Goal: Task Accomplishment & Management: Use online tool/utility

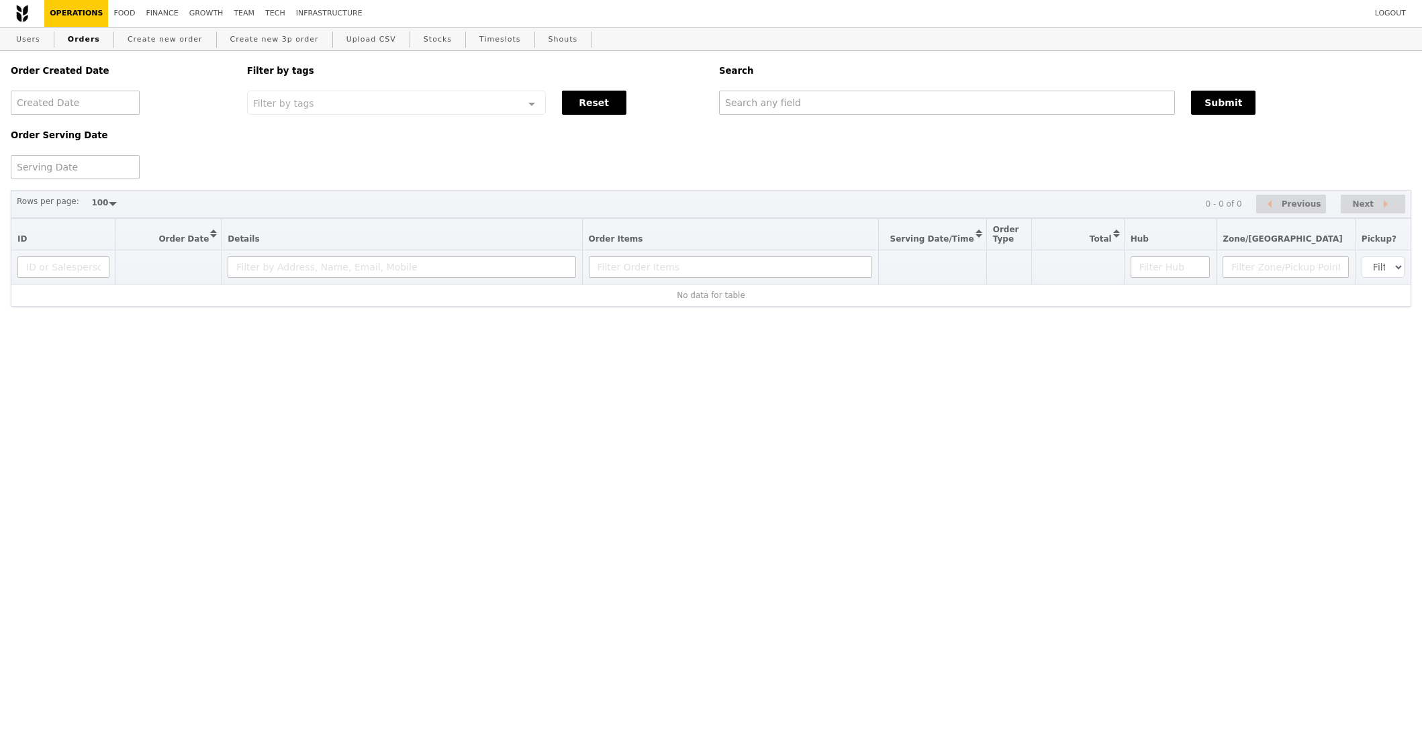
select select "100"
click at [799, 126] on div "Order Created Date Order Serving Date Filter by tags Filter by tags Meal_Plan W…" at bounding box center [711, 115] width 1417 height 128
click at [801, 123] on div "Order Created Date Order Serving Date Filter by tags Filter by tags Meal_Plan W…" at bounding box center [711, 115] width 1417 height 128
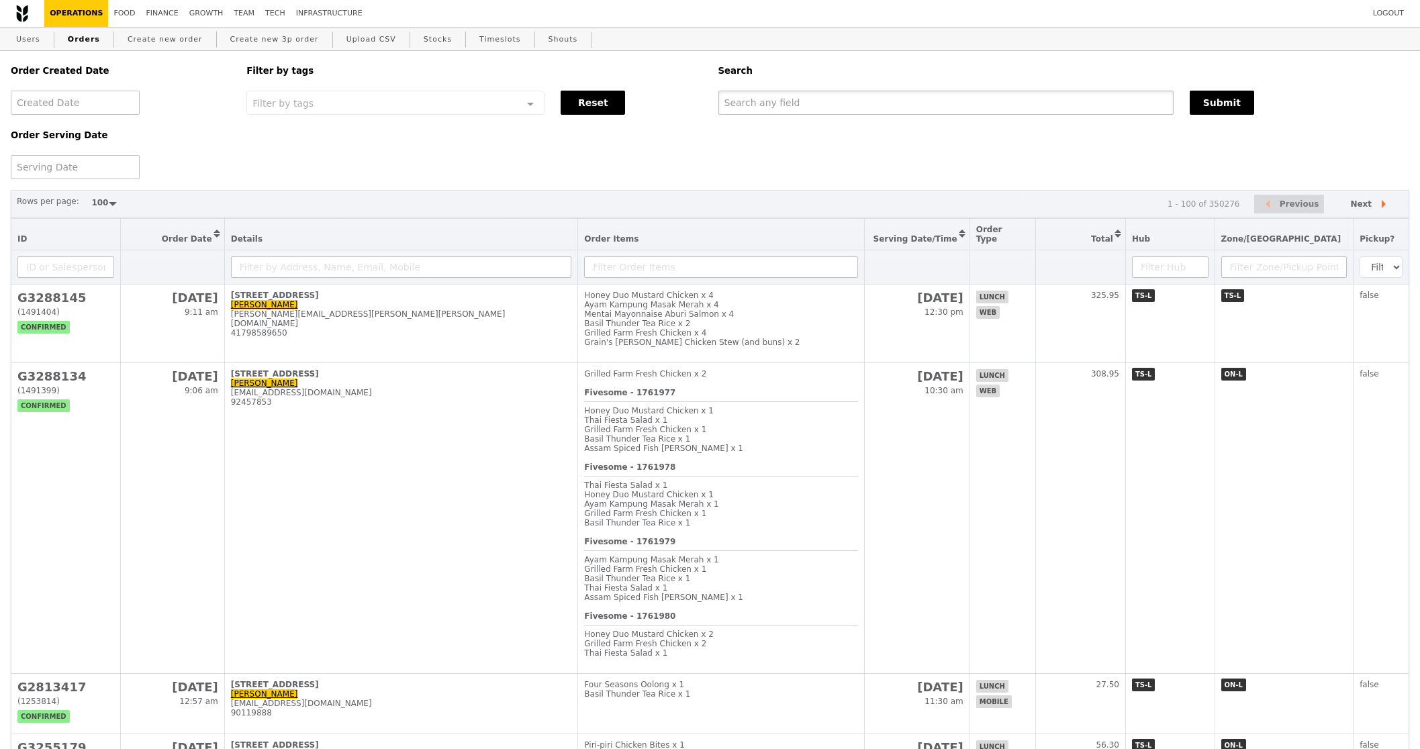
click at [812, 107] on input "text" at bounding box center [946, 103] width 455 height 24
paste input "[EMAIL_ADDRESS][DOMAIN_NAME]"
type input "[EMAIL_ADDRESS][DOMAIN_NAME]"
click at [1260, 114] on div "Submit" at bounding box center [1300, 103] width 236 height 24
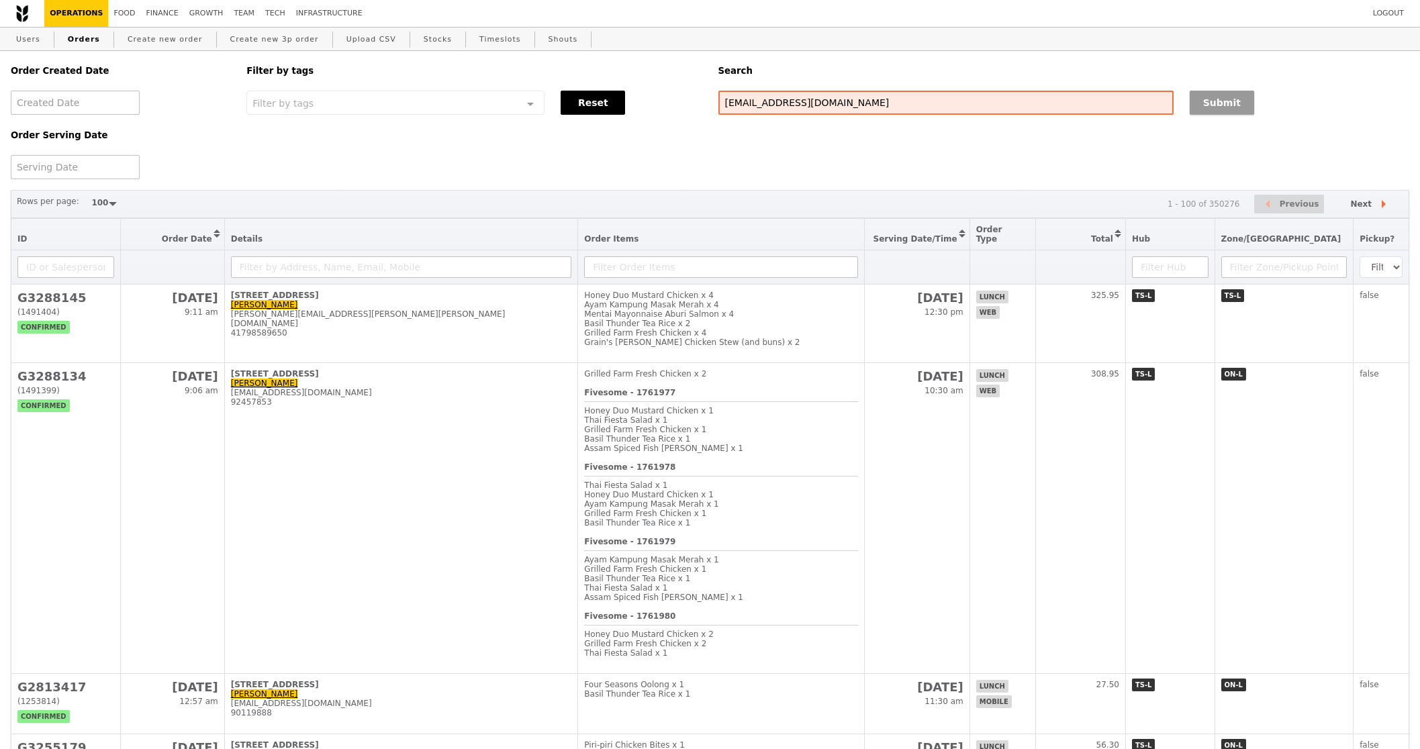
click at [1207, 102] on button "Submit" at bounding box center [1222, 103] width 64 height 24
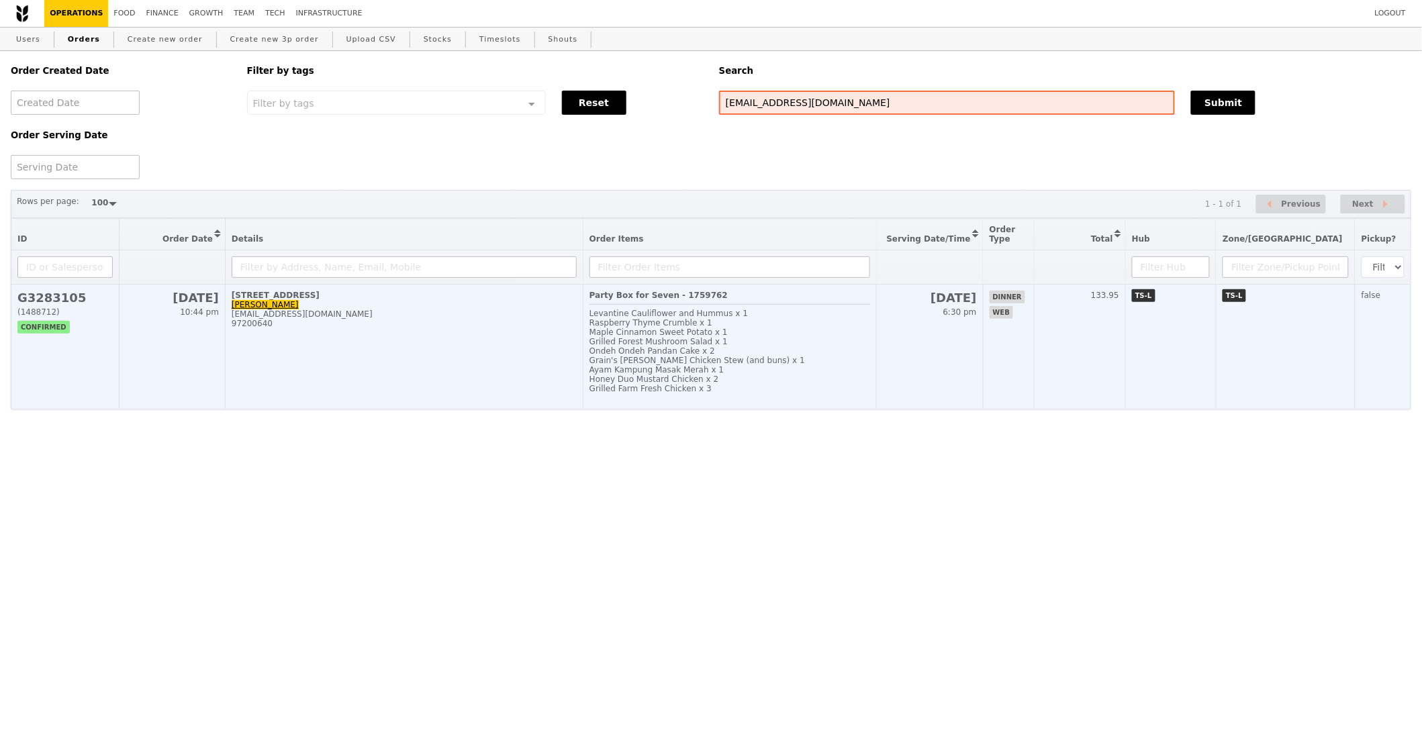
click at [838, 409] on html "Logout Operations Food Finance Growth Team Tech Infrastructure Users Orders Cre…" at bounding box center [711, 231] width 1422 height 463
click at [835, 363] on div "Grain's [PERSON_NAME] Chicken Stew (and buns) x 1" at bounding box center [730, 360] width 281 height 9
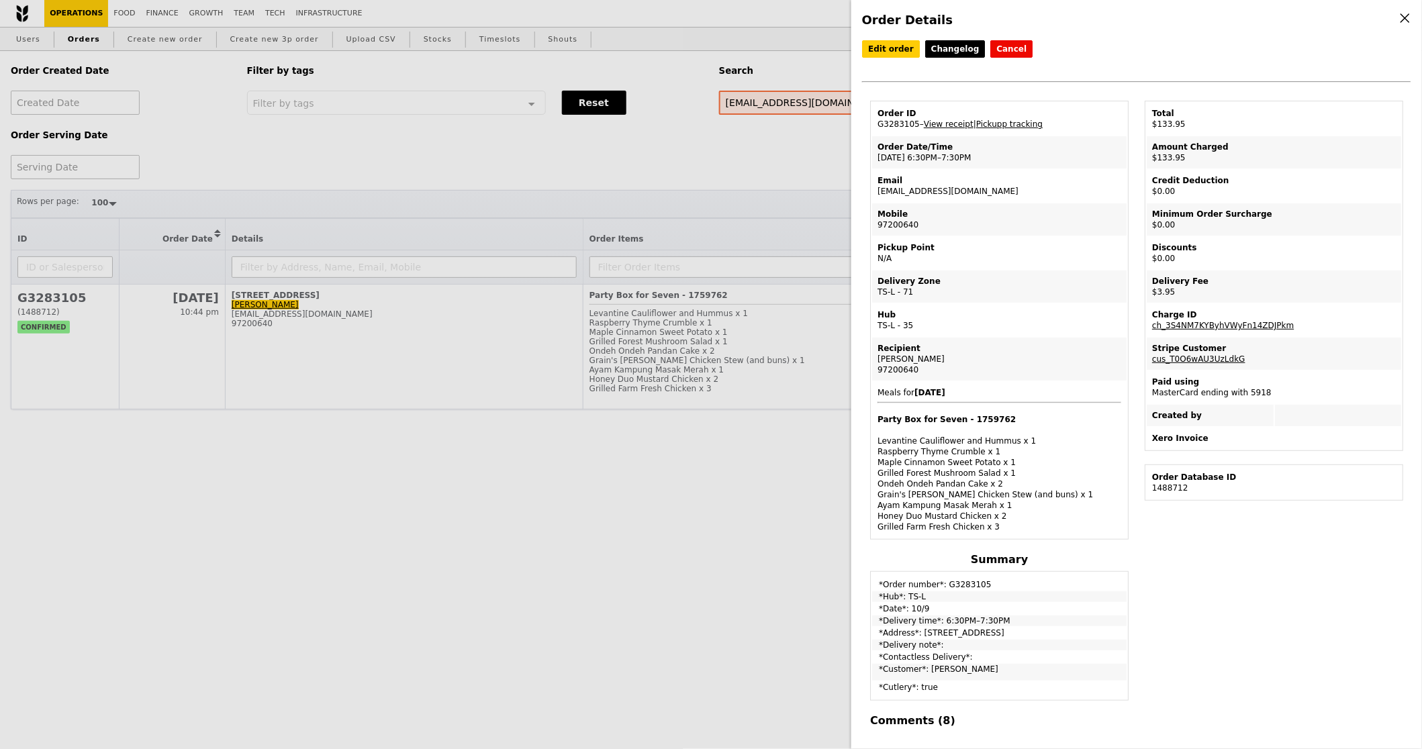
click at [892, 121] on td "Order ID G3283105 – View receipt | Pickupp tracking" at bounding box center [999, 119] width 255 height 32
copy td "G3283105"
drag, startPoint x: 1264, startPoint y: 357, endPoint x: 1193, endPoint y: 354, distance: 70.6
click at [1193, 354] on td "Stripe Customer cus_T0O6wAU3UzLdkG" at bounding box center [1274, 354] width 255 height 32
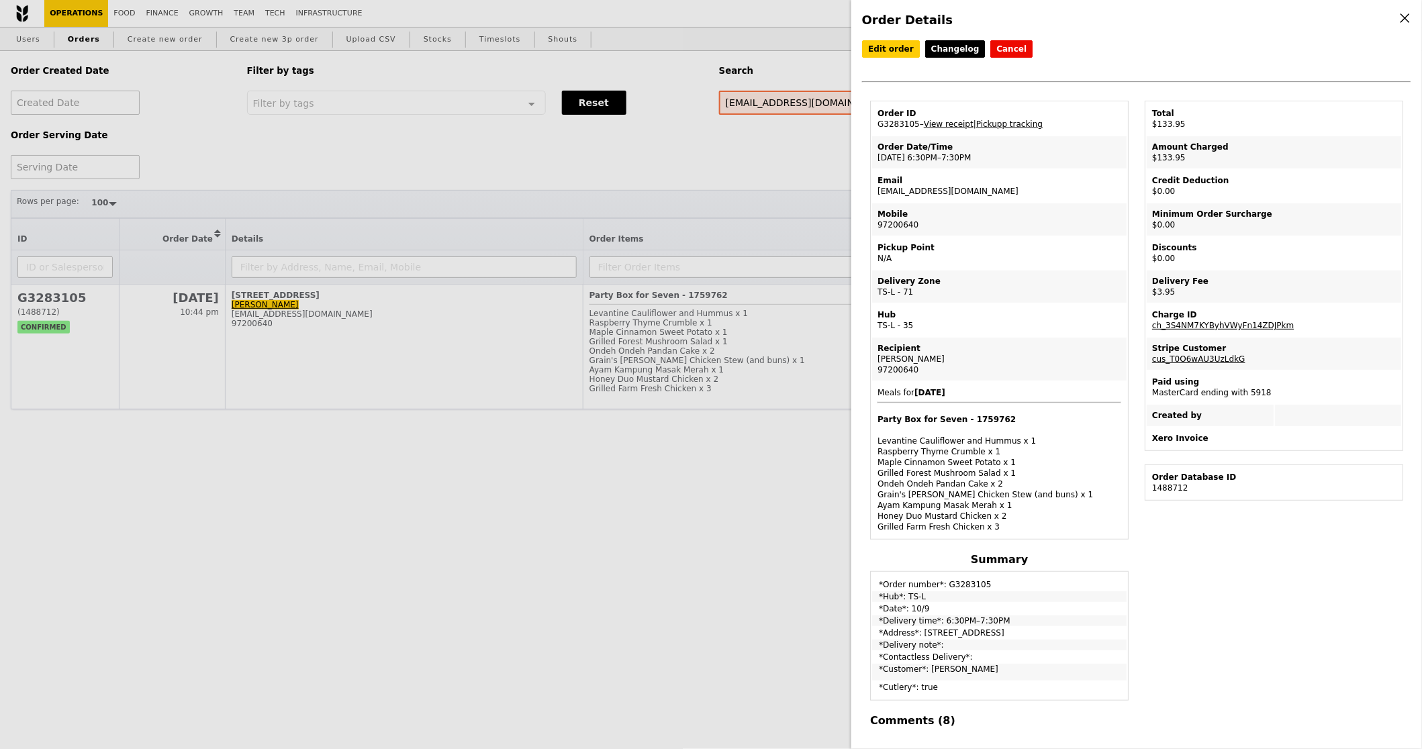
click at [1261, 508] on div "Edit order Changelog Cancel Order ID G3283105 – View receipt | Pickupp tracking…" at bounding box center [1136, 384] width 549 height 688
drag, startPoint x: 1308, startPoint y: 315, endPoint x: 1154, endPoint y: 318, distance: 153.8
click at [1154, 318] on td "Charge ID ch_3S4NM7KYByhVWyFn14ZDJPkm" at bounding box center [1274, 320] width 255 height 32
drag, startPoint x: 1312, startPoint y: 326, endPoint x: 1149, endPoint y: 326, distance: 162.5
click at [1149, 326] on td "Charge ID ch_3S4NM7KYByhVWyFn14ZDJPkm" at bounding box center [1274, 320] width 255 height 32
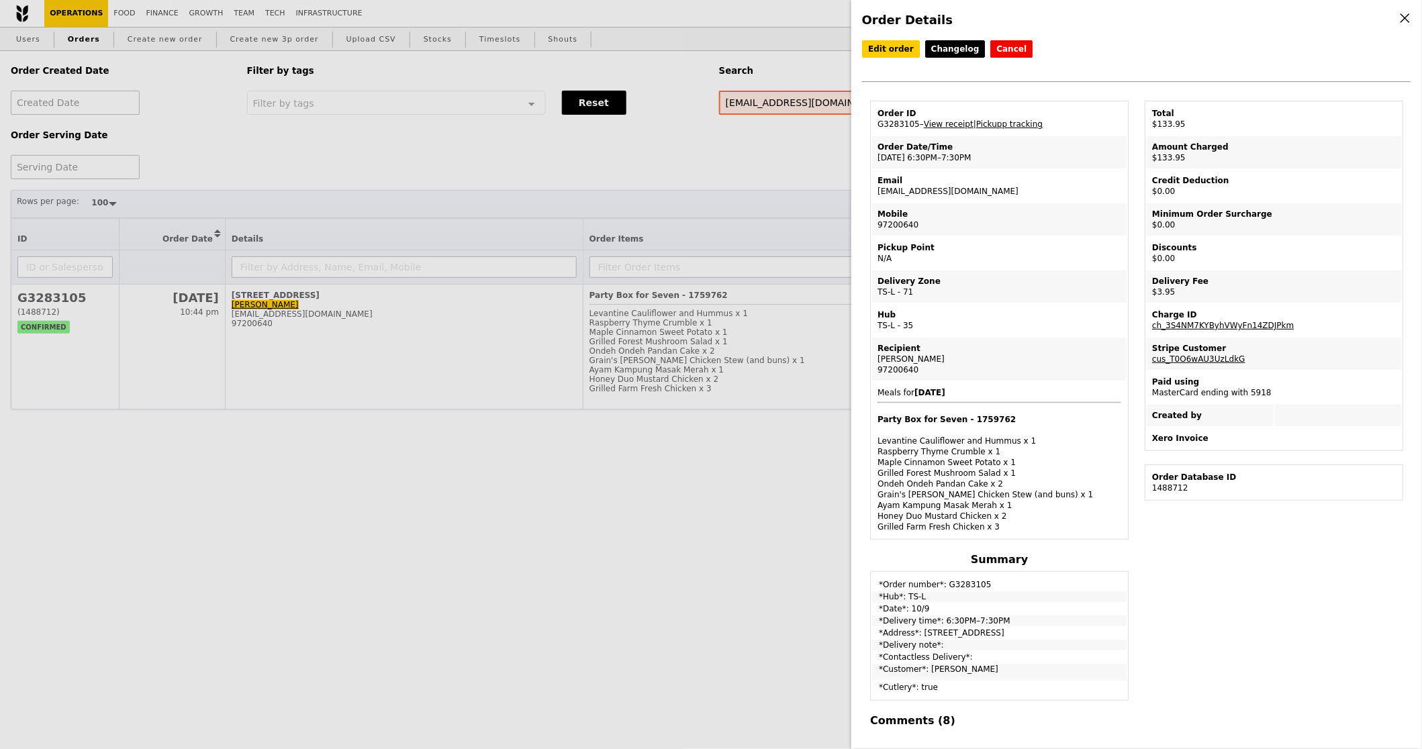
copy link "ch_3S4NM7KYByhVWyFn14ZDJPkm"
